Goal: Task Accomplishment & Management: Manage account settings

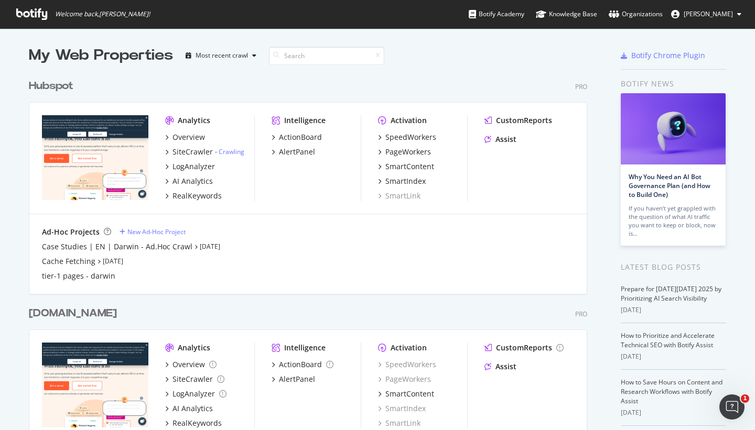
scroll to position [423, 739]
click at [40, 79] on div "Hubspot" at bounding box center [51, 86] width 45 height 15
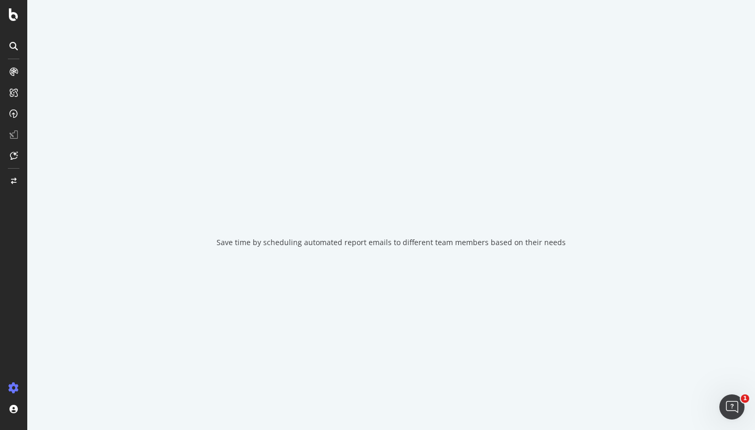
click at [42, 80] on div "Save time by scheduling automated report emails to different team members based…" at bounding box center [391, 215] width 728 height 430
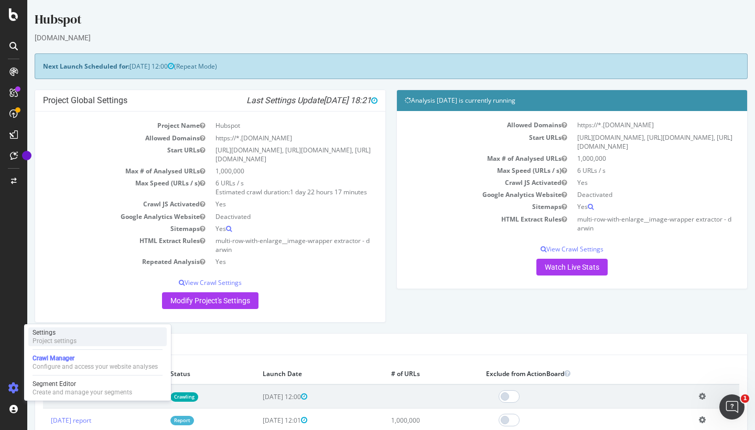
click at [89, 341] on div "Settings Project settings" at bounding box center [97, 337] width 138 height 19
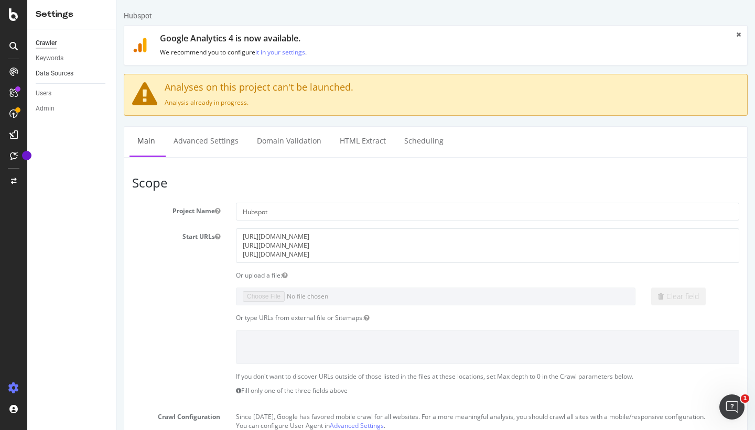
click at [75, 78] on link "Data Sources" at bounding box center [72, 73] width 73 height 11
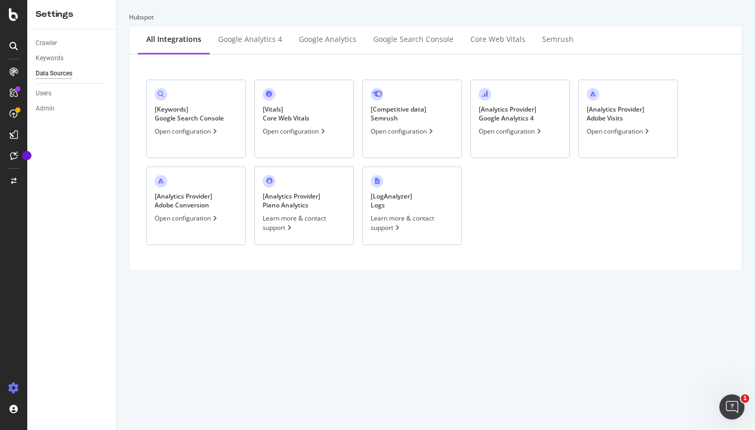
click at [209, 122] on div "[ Keywords ] Google Search Console" at bounding box center [189, 114] width 69 height 18
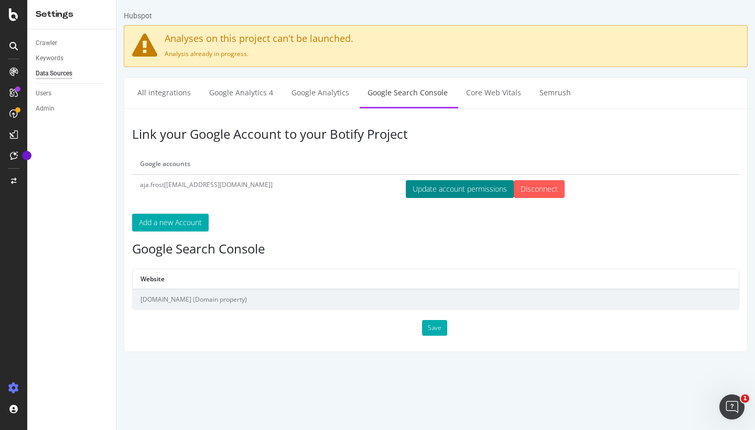
click at [431, 192] on button "Update account permissions" at bounding box center [460, 189] width 108 height 18
click at [147, 184] on td "aja.frost[[EMAIL_ADDRESS][DOMAIN_NAME]]" at bounding box center [265, 189] width 266 height 29
click at [298, 205] on div "Link your Google Account to your Botify Project Google accounts aja.frost[[EMAI…" at bounding box center [436, 231] width 624 height 244
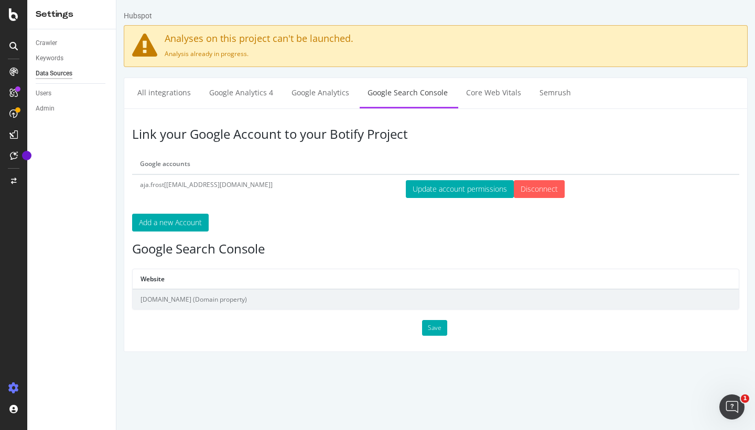
click at [139, 186] on td "aja.frost[[EMAIL_ADDRESS][DOMAIN_NAME]]" at bounding box center [265, 189] width 266 height 29
drag, startPoint x: 139, startPoint y: 186, endPoint x: 158, endPoint y: 187, distance: 18.4
click at [158, 187] on td "aja.frost[[EMAIL_ADDRESS][DOMAIN_NAME]]" at bounding box center [265, 189] width 266 height 29
click at [354, 240] on div "Link your Google Account to your Botify Project Google accounts aja.frost[[EMAI…" at bounding box center [436, 231] width 624 height 244
click at [311, 243] on h3 "Google Search Console" at bounding box center [435, 249] width 607 height 14
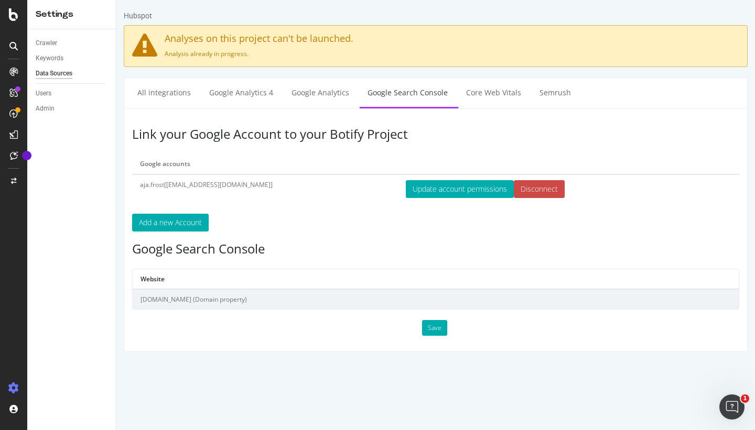
click at [514, 188] on input "Disconnect" at bounding box center [539, 189] width 51 height 18
click at [554, 210] on div "Link your Google Account to your Botify Project Google accounts aja.frost[[EMAI…" at bounding box center [436, 231] width 624 height 244
click at [452, 230] on p "Add a new Account" at bounding box center [435, 223] width 607 height 18
click at [682, 245] on h3 "Google Search Console" at bounding box center [435, 249] width 607 height 14
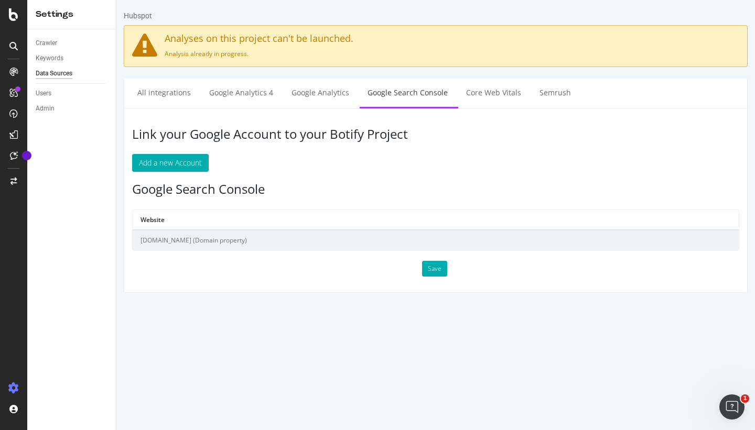
click at [354, 203] on div "Link your Google Account to your Botify Project Add a new Account Google Search…" at bounding box center [436, 201] width 624 height 185
click at [253, 252] on div "Link your Google Account to your Botify Project Add a new Account Google Search…" at bounding box center [436, 201] width 624 height 185
click at [231, 238] on td "[DOMAIN_NAME] (Domain property)" at bounding box center [436, 240] width 606 height 20
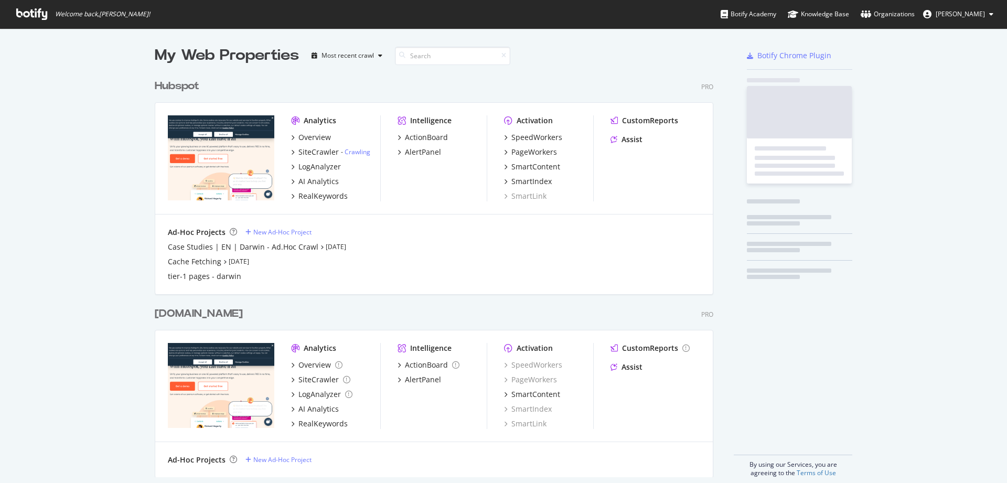
scroll to position [403, 559]
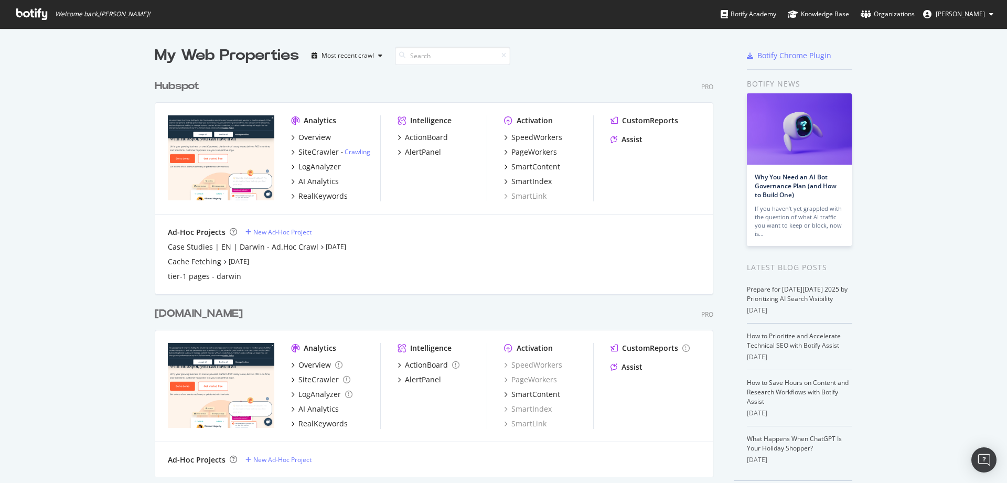
click at [966, 19] on button "[PERSON_NAME]" at bounding box center [957, 14] width 87 height 17
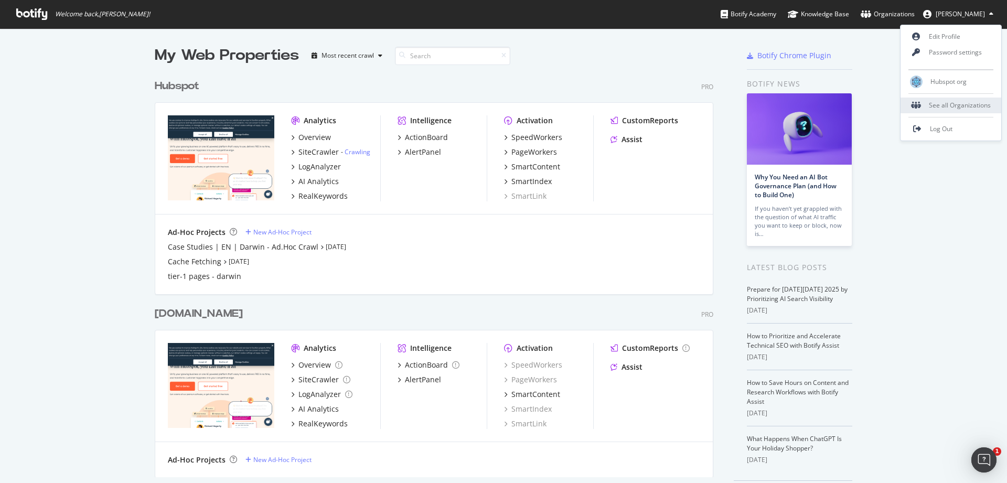
scroll to position [0, 0]
click at [930, 129] on span "Log Out" at bounding box center [941, 128] width 23 height 9
